Goal: Information Seeking & Learning: Learn about a topic

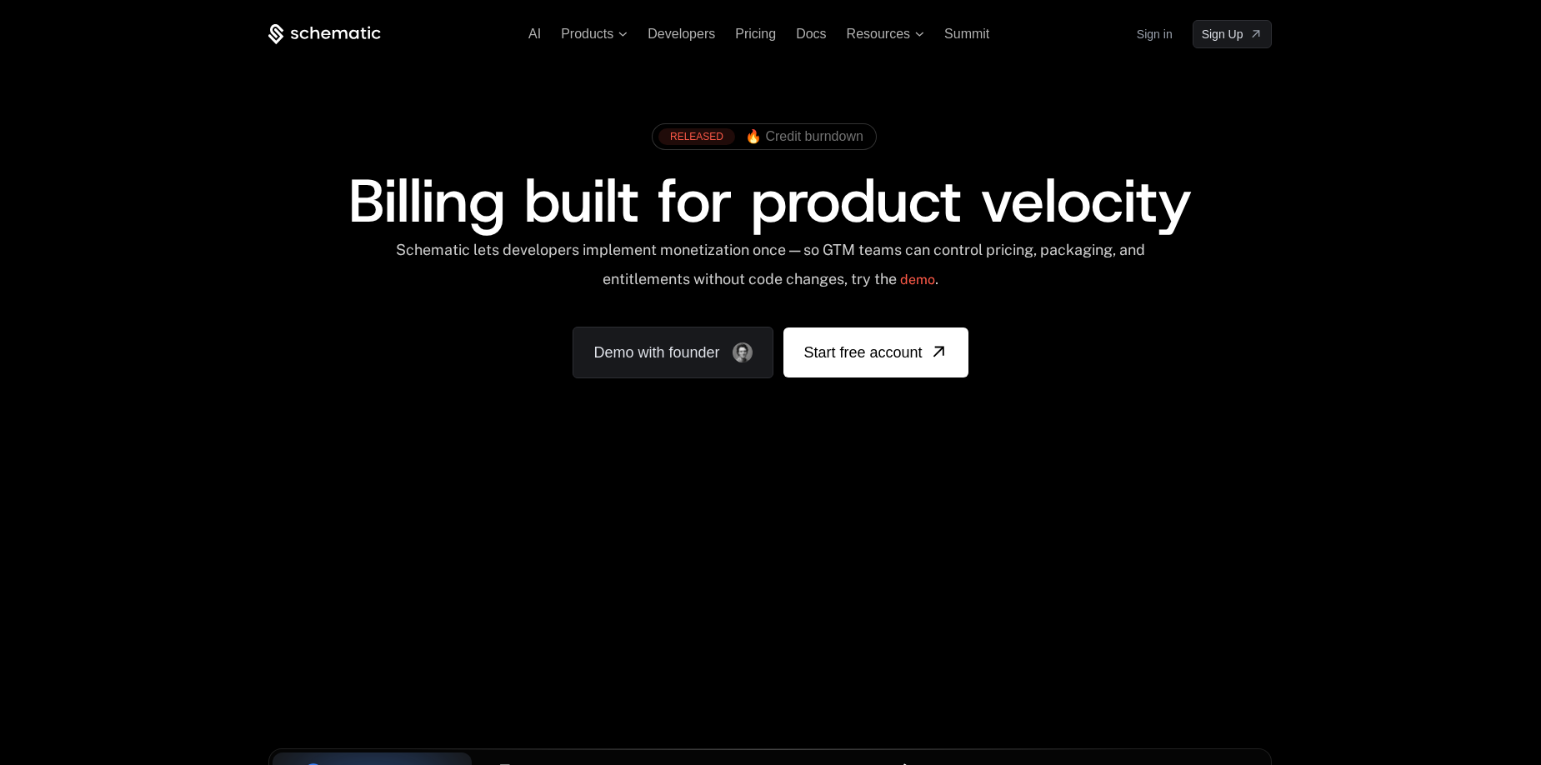
click at [444, 189] on span "Billing built for product velocity" at bounding box center [770, 201] width 844 height 80
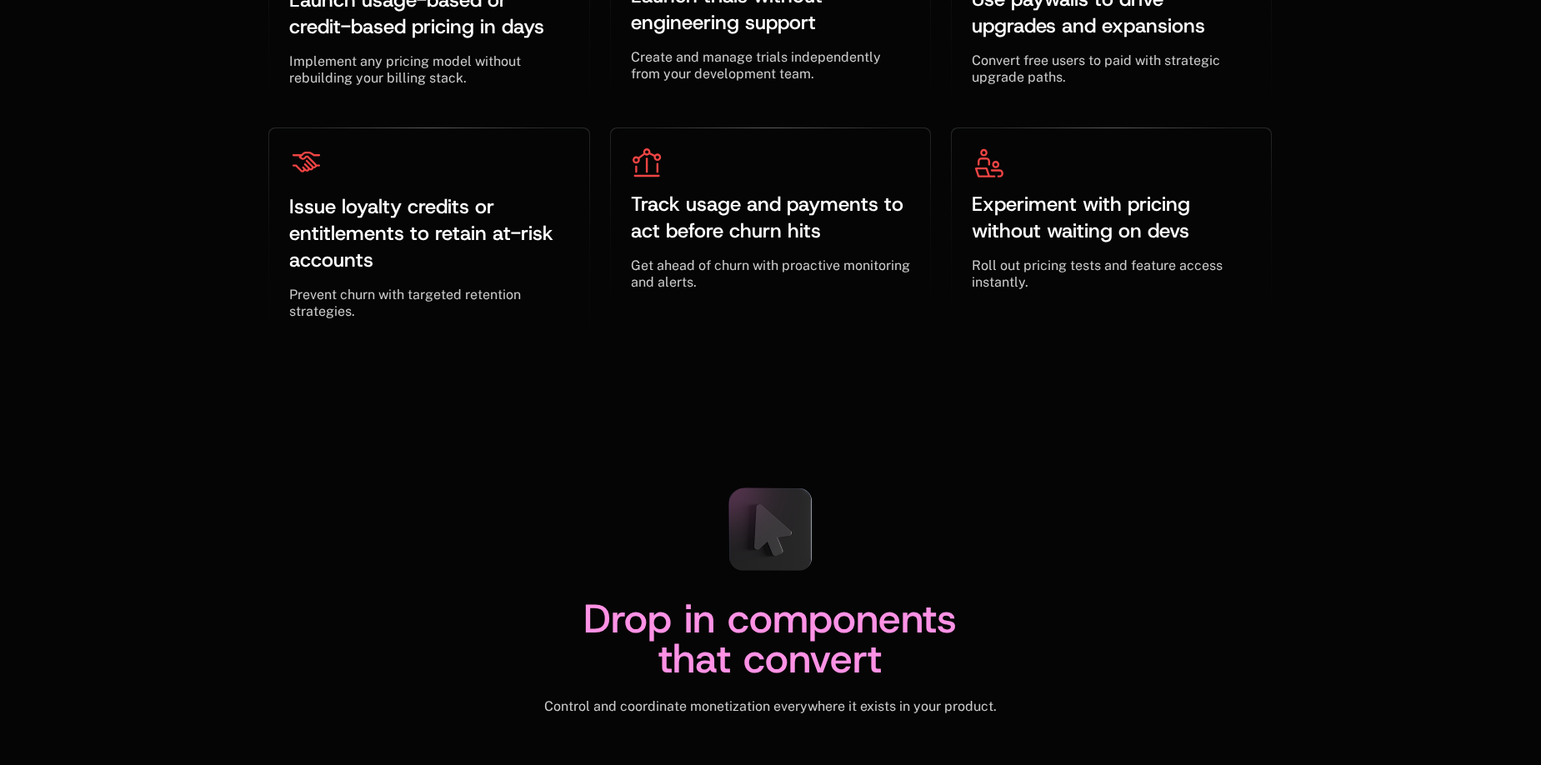
scroll to position [5633, 0]
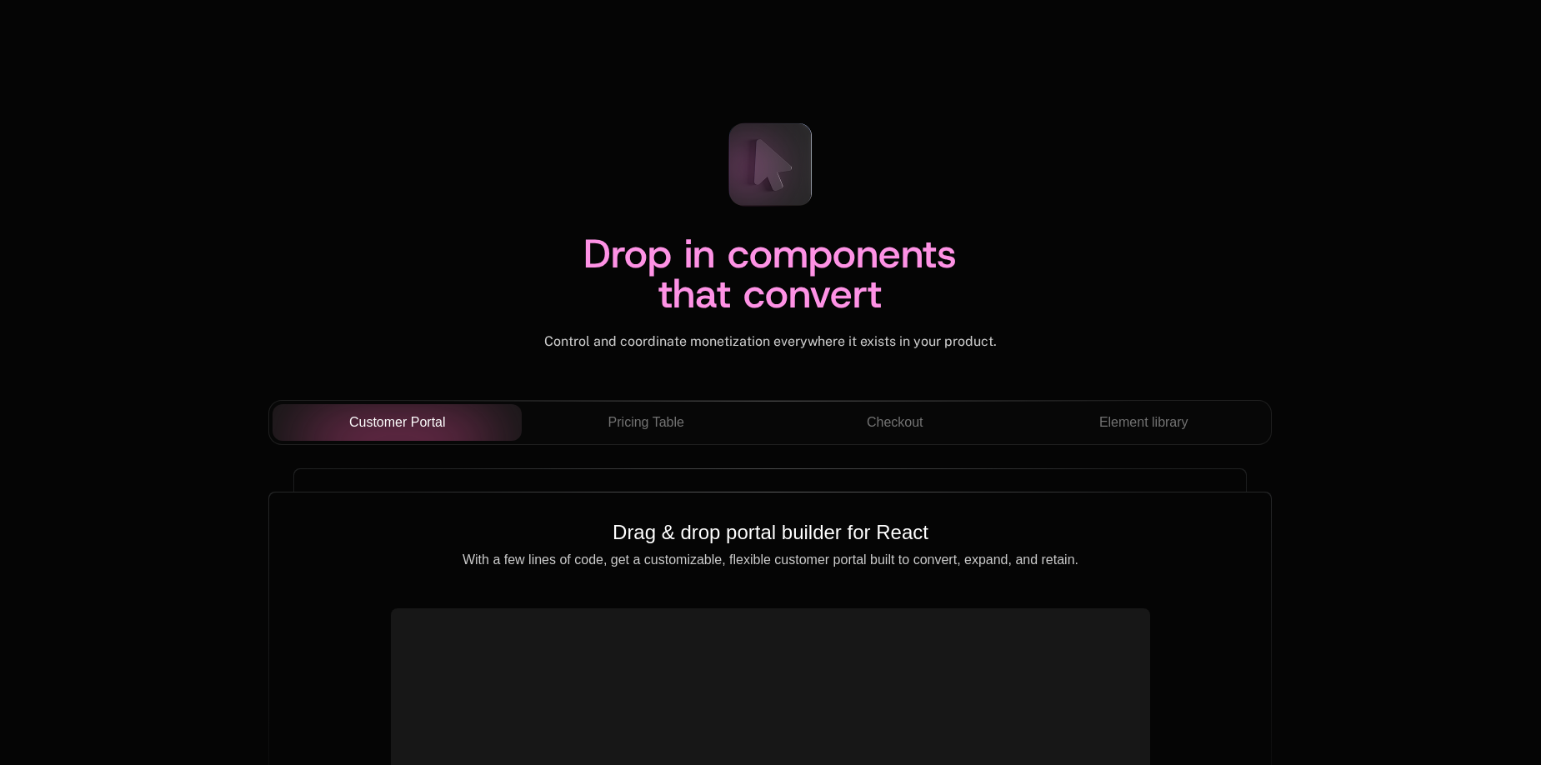
click at [439, 207] on div "Drop in components that convert Control and coordinate monetization everywhere …" at bounding box center [770, 229] width 1004 height 241
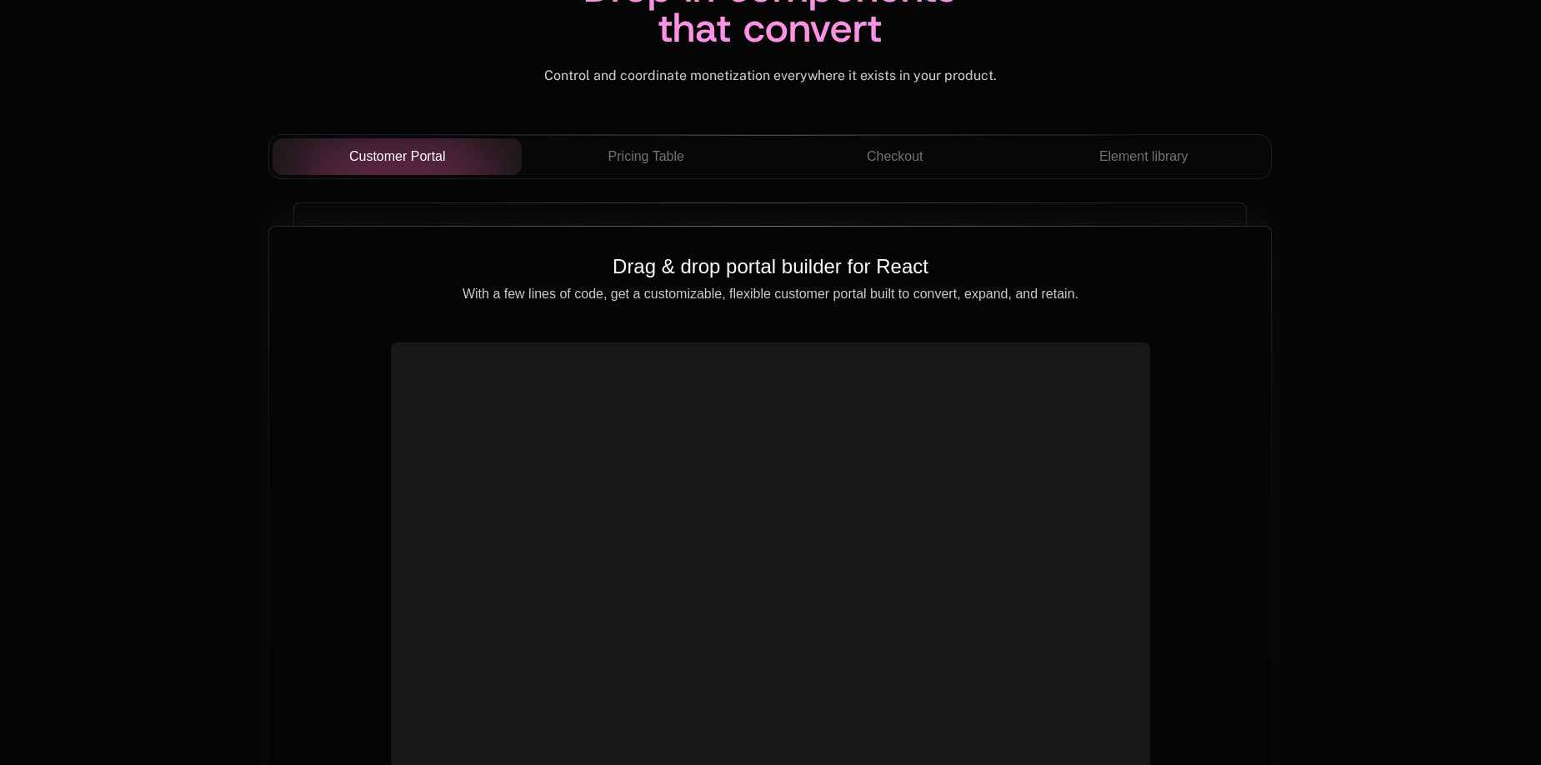
scroll to position [5898, 0]
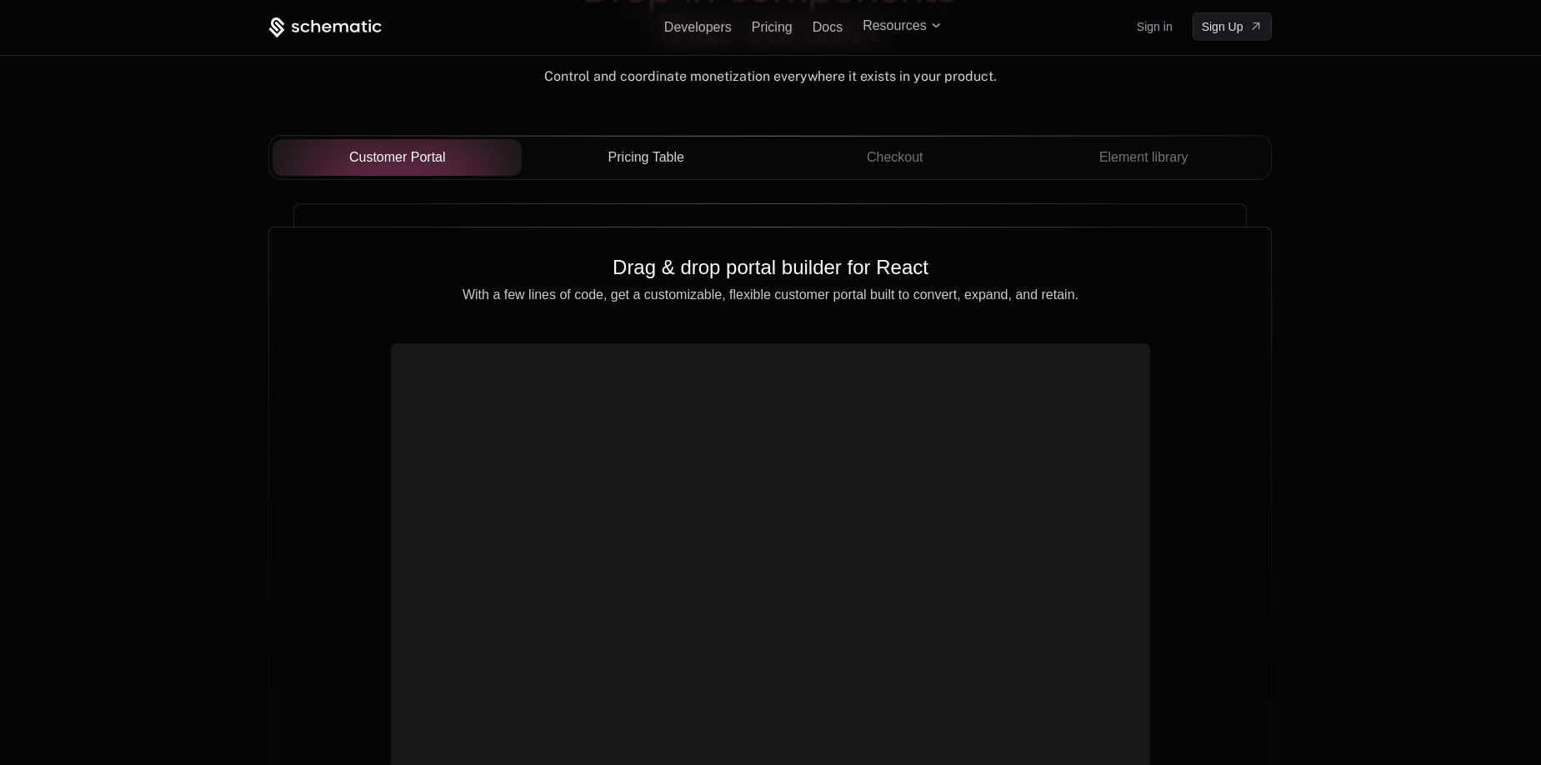
click at [674, 173] on button "Pricing Table" at bounding box center [646, 157] width 249 height 37
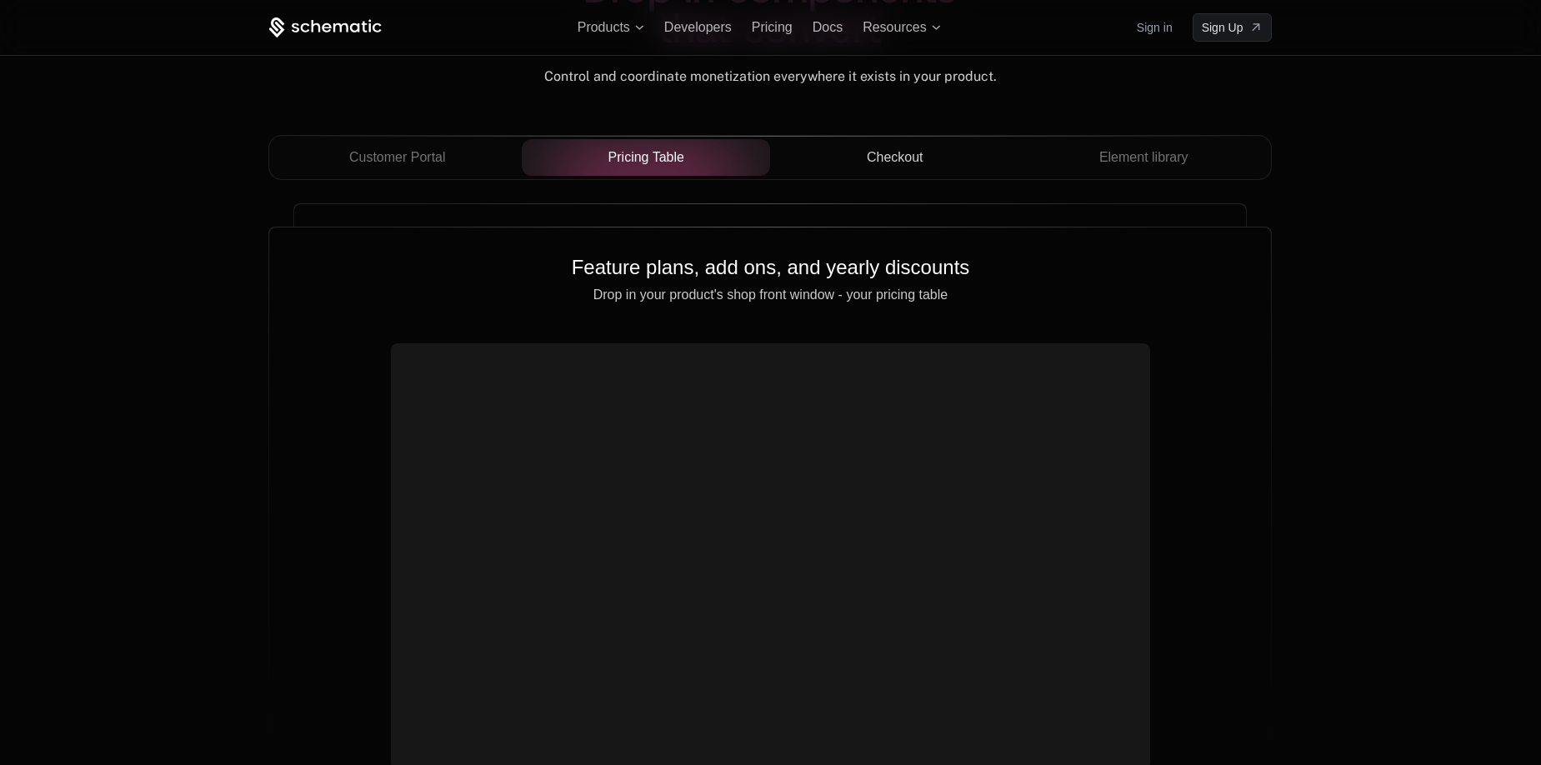
click at [946, 162] on div "Checkout" at bounding box center [895, 158] width 223 height 20
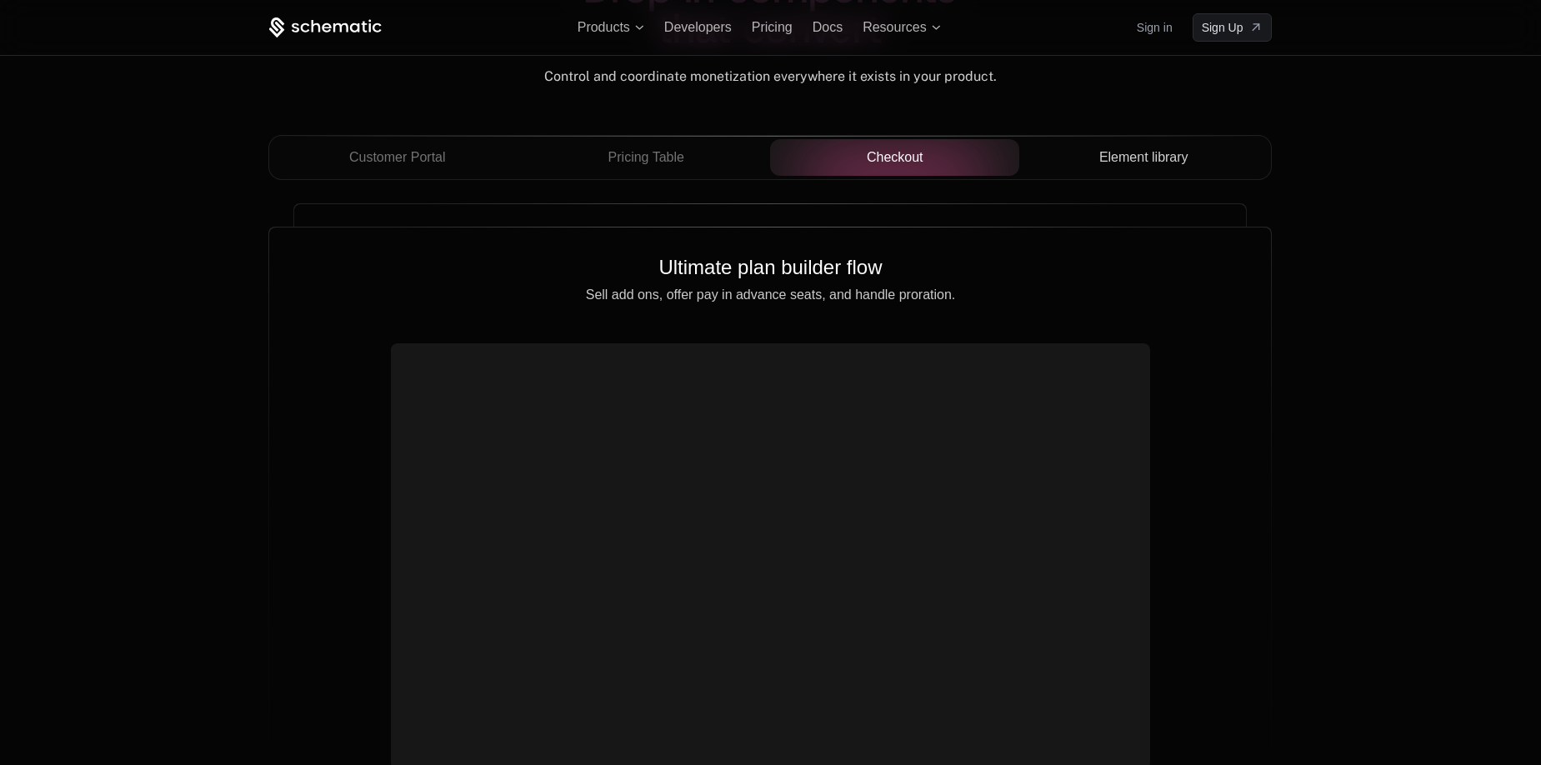
click at [1107, 161] on span "Element library" at bounding box center [1144, 158] width 89 height 20
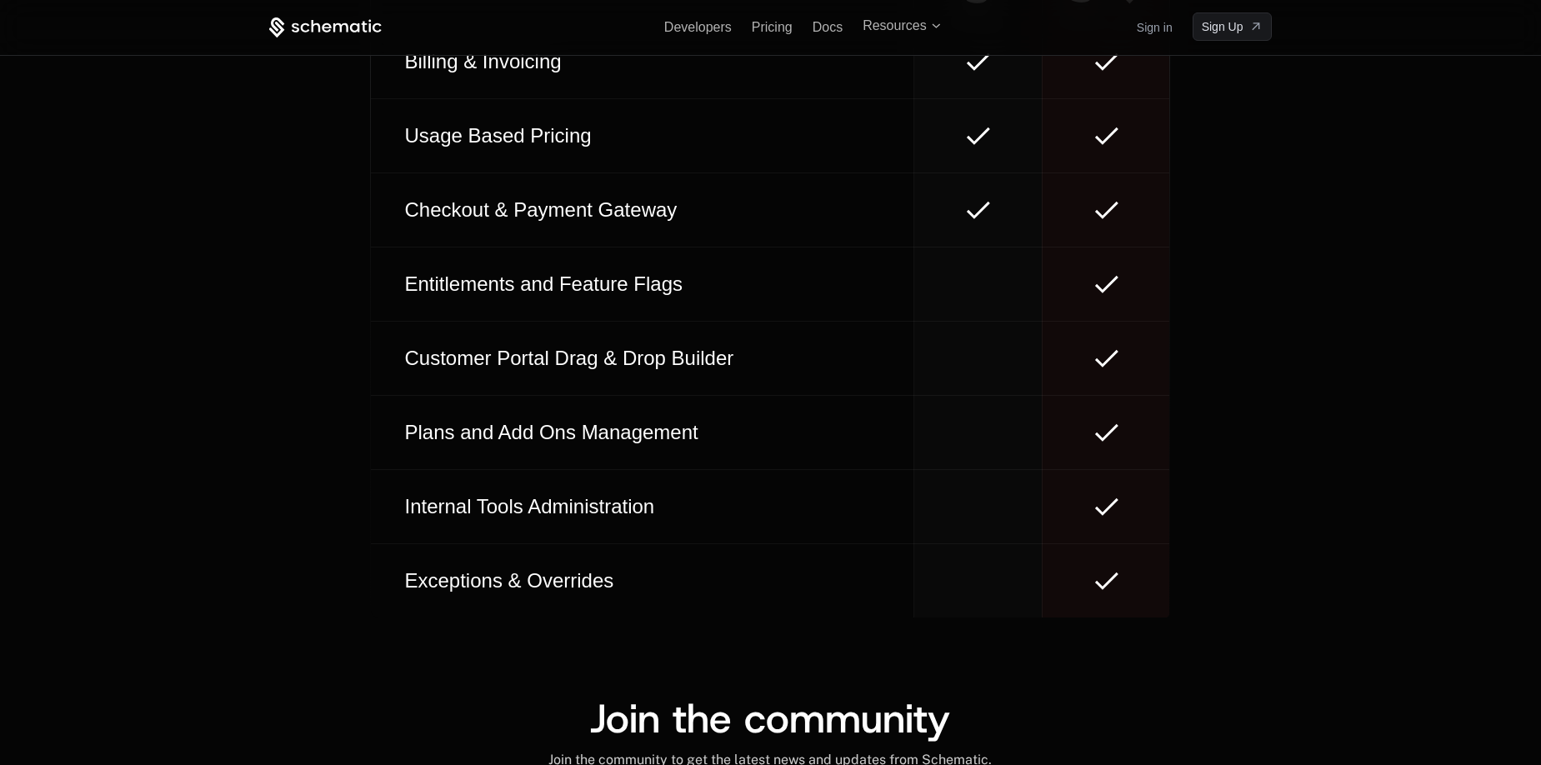
scroll to position [9501, 0]
